Goal: Task Accomplishment & Management: Complete application form

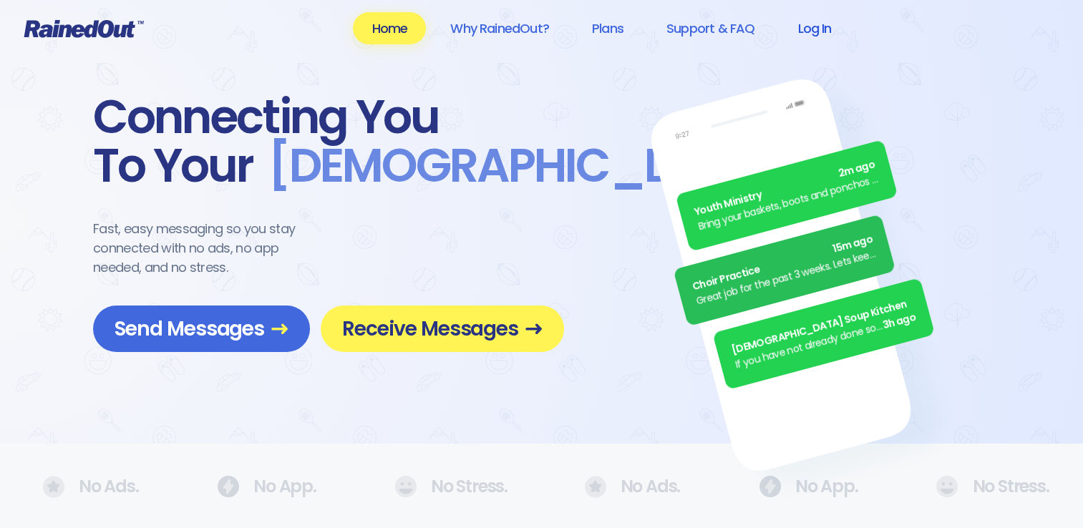
click at [813, 30] on link "Log In" at bounding box center [814, 28] width 71 height 32
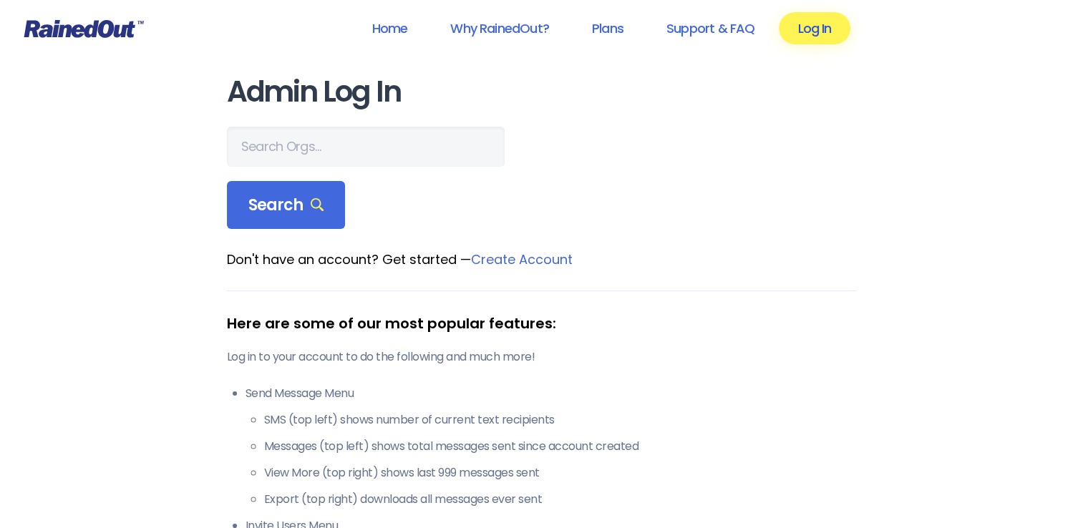
click at [819, 37] on link "Log In" at bounding box center [814, 28] width 71 height 32
click at [314, 204] on icon at bounding box center [318, 205] width 14 height 14
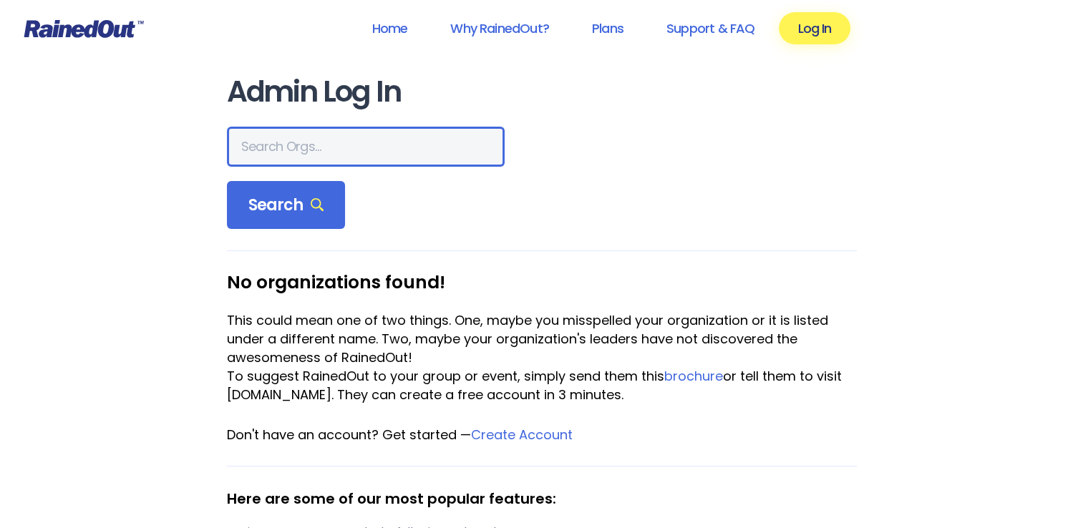
click at [292, 142] on input "text" at bounding box center [366, 147] width 278 height 40
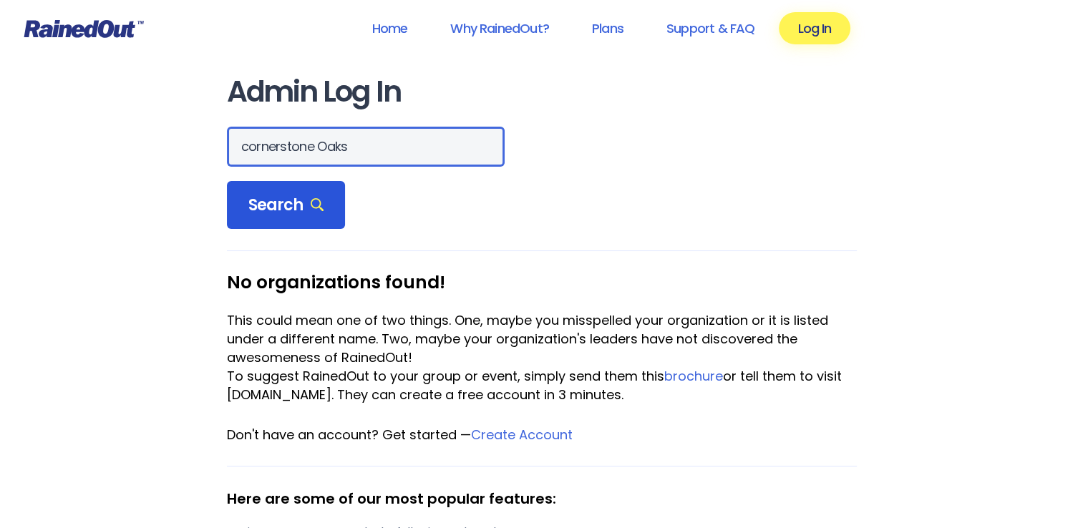
type input "cornerstone Oaks"
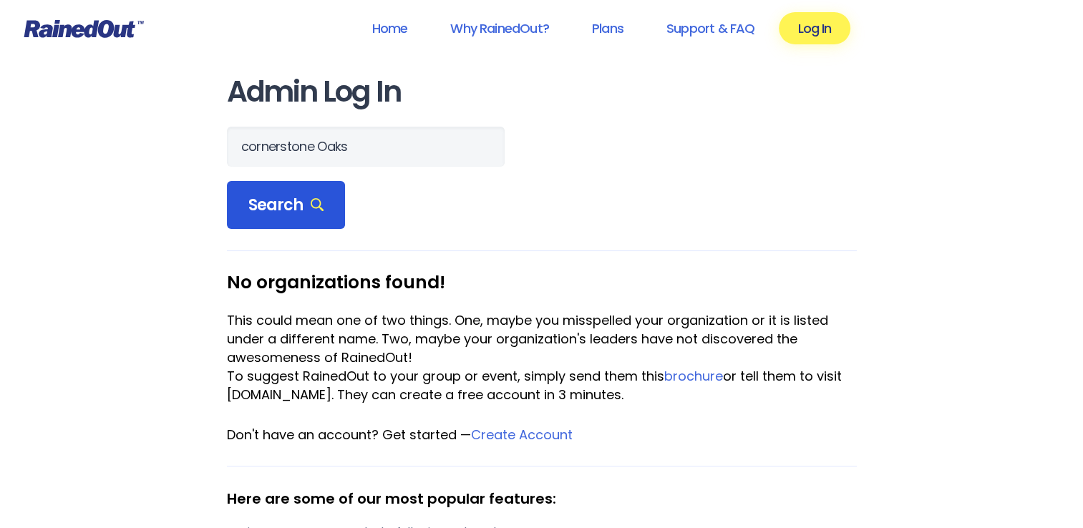
click at [289, 210] on span "Search" at bounding box center [286, 205] width 76 height 20
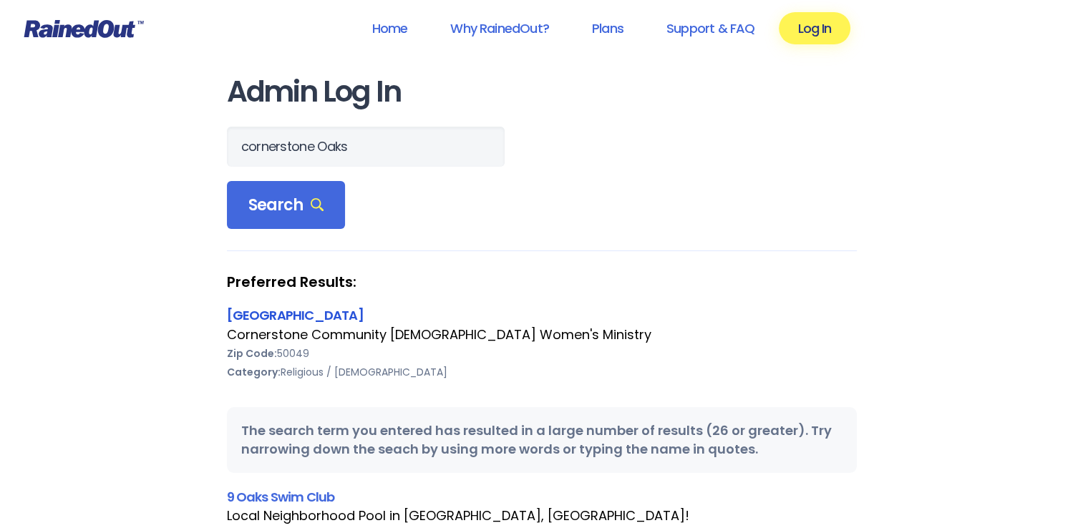
click at [306, 322] on link "[GEOGRAPHIC_DATA]" at bounding box center [295, 315] width 137 height 18
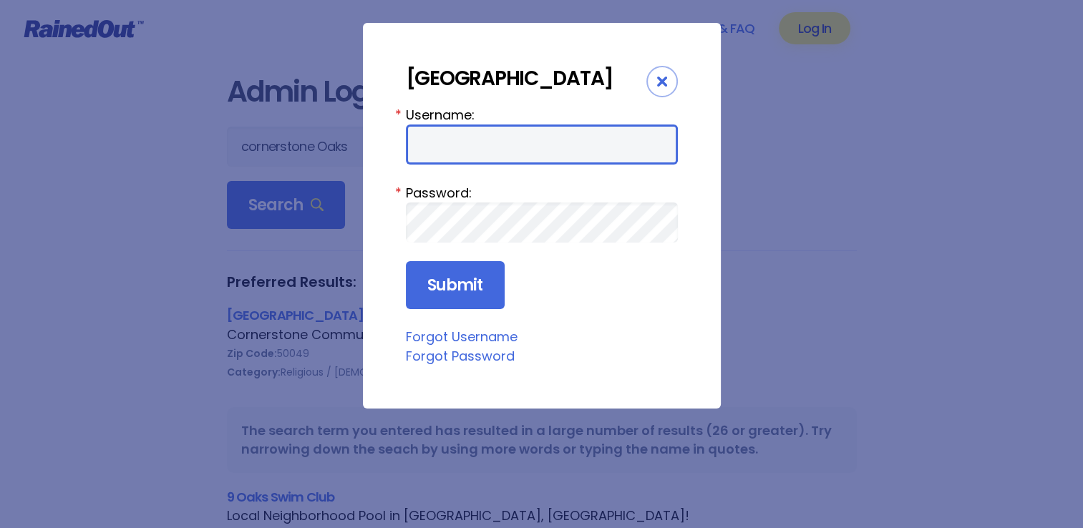
click at [462, 149] on input "Username:" at bounding box center [542, 145] width 272 height 40
type input "Oaks"
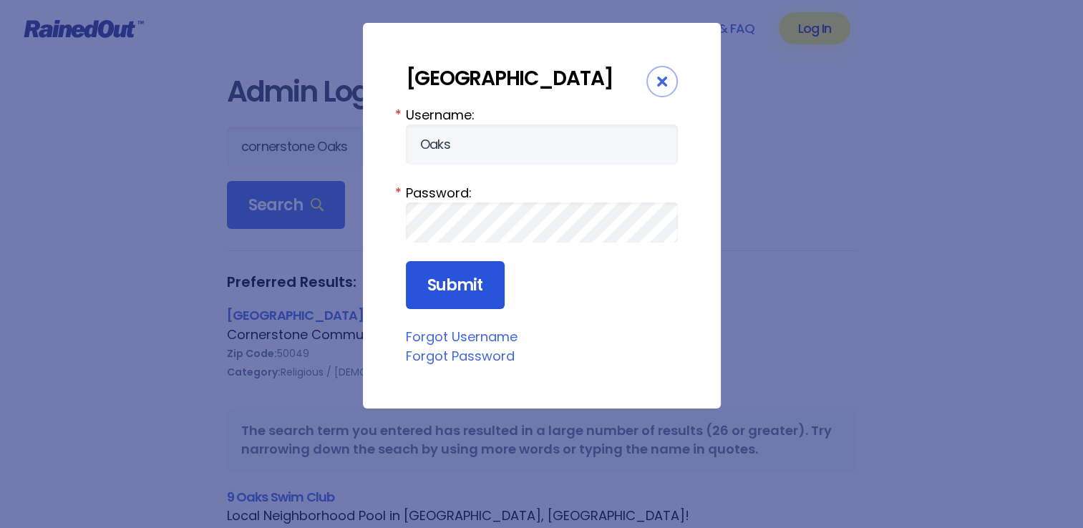
click at [445, 286] on input "Submit" at bounding box center [455, 285] width 99 height 49
